Goal: Task Accomplishment & Management: Complete application form

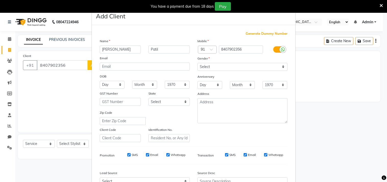
select select "8620"
select select "service"
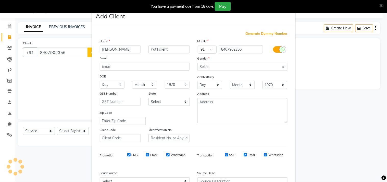
type input "Patil client"
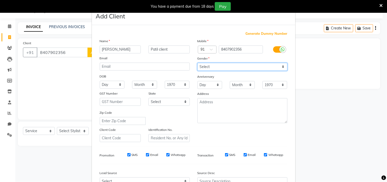
click at [217, 65] on select "Select [DEMOGRAPHIC_DATA] [DEMOGRAPHIC_DATA] Other Prefer Not To Say" at bounding box center [242, 67] width 90 height 8
select select "[DEMOGRAPHIC_DATA]"
click at [197, 63] on select "Select [DEMOGRAPHIC_DATA] [DEMOGRAPHIC_DATA] Other Prefer Not To Say" at bounding box center [242, 67] width 90 height 8
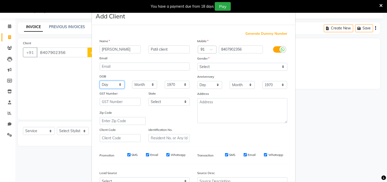
click at [116, 85] on select "Day 01 02 03 04 05 06 07 08 09 10 11 12 13 14 15 16 17 18 19 20 21 22 23 24 25 …" at bounding box center [112, 85] width 25 height 8
select select "09"
click at [100, 81] on select "Day 01 02 03 04 05 06 07 08 09 10 11 12 13 14 15 16 17 18 19 20 21 22 23 24 25 …" at bounding box center [112, 85] width 25 height 8
click at [146, 81] on select "Month January February March April May June July August September October Novem…" at bounding box center [144, 85] width 25 height 8
select select "09"
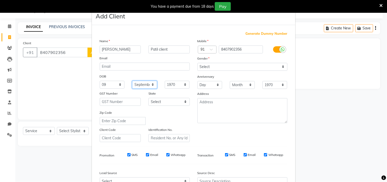
click at [132, 81] on select "Month January February March April May June July August September October Novem…" at bounding box center [144, 85] width 25 height 8
click at [168, 85] on select "1940 1941 1942 1943 1944 1945 1946 1947 1948 1949 1950 1951 1952 1953 1954 1955…" at bounding box center [177, 85] width 25 height 8
select select "1990"
click at [165, 81] on select "1940 1941 1942 1943 1944 1945 1946 1947 1948 1949 1950 1951 1952 1953 1954 1955…" at bounding box center [177, 85] width 25 height 8
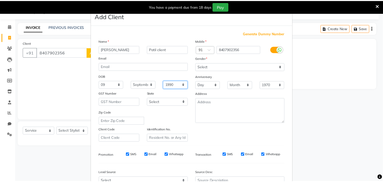
scroll to position [54, 0]
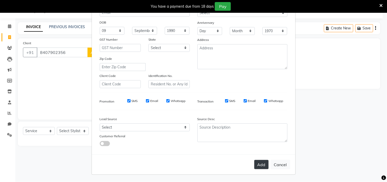
click at [258, 161] on button "Add" at bounding box center [261, 164] width 14 height 9
select select
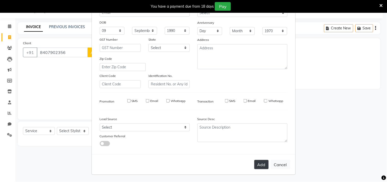
select select
checkbox input "false"
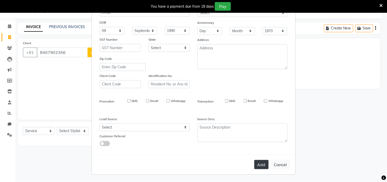
checkbox input "false"
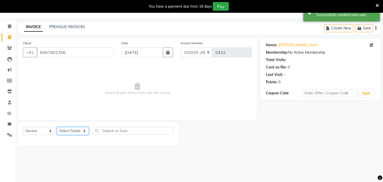
click at [64, 130] on select "Select Stylist Amla [PERSON_NAME] [PERSON_NAME] pornima [PERSON_NAME] [PERSON_N…" at bounding box center [73, 131] width 32 height 8
select select "87286"
click at [57, 127] on select "Select Stylist Amla [PERSON_NAME] [PERSON_NAME] pornima [PERSON_NAME] [PERSON_N…" at bounding box center [73, 131] width 32 height 8
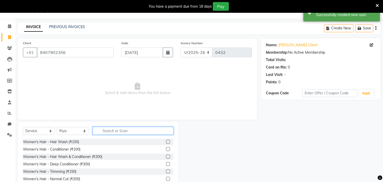
click at [120, 131] on input "text" at bounding box center [133, 130] width 81 height 8
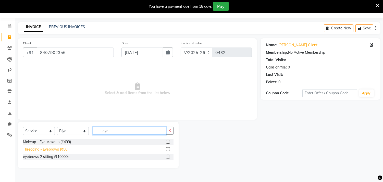
type input "eye"
click at [63, 148] on div "Threading - Eyebrows (₹50)" at bounding box center [45, 148] width 45 height 5
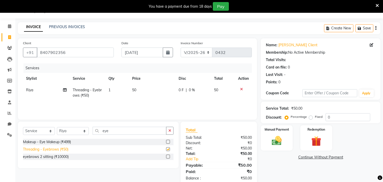
checkbox input "false"
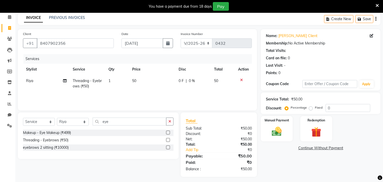
scroll to position [24, 0]
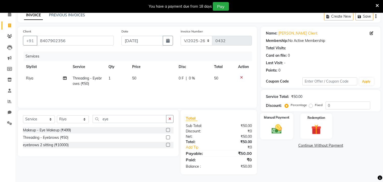
click at [286, 128] on div "Manual Payment" at bounding box center [276, 126] width 33 height 26
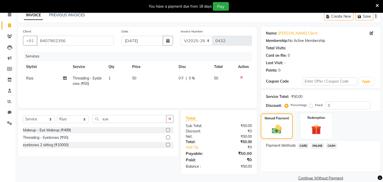
click at [315, 144] on span "ONLINE" at bounding box center [317, 146] width 13 height 6
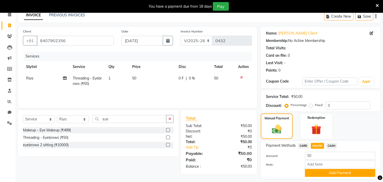
scroll to position [39, 0]
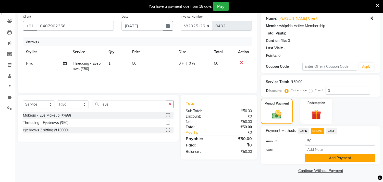
click at [333, 157] on button "Add Payment" at bounding box center [340, 158] width 70 height 8
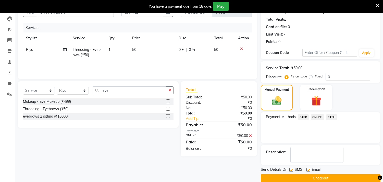
scroll to position [60, 0]
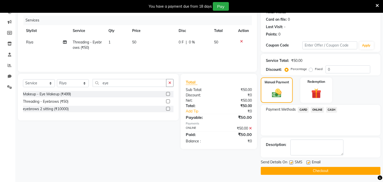
click at [314, 171] on button "Checkout" at bounding box center [321, 171] width 120 height 8
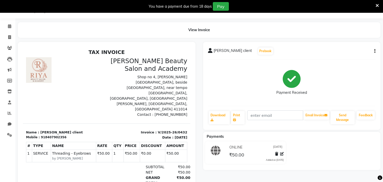
scroll to position [39, 0]
